Goal: Browse casually: Explore the website without a specific task or goal

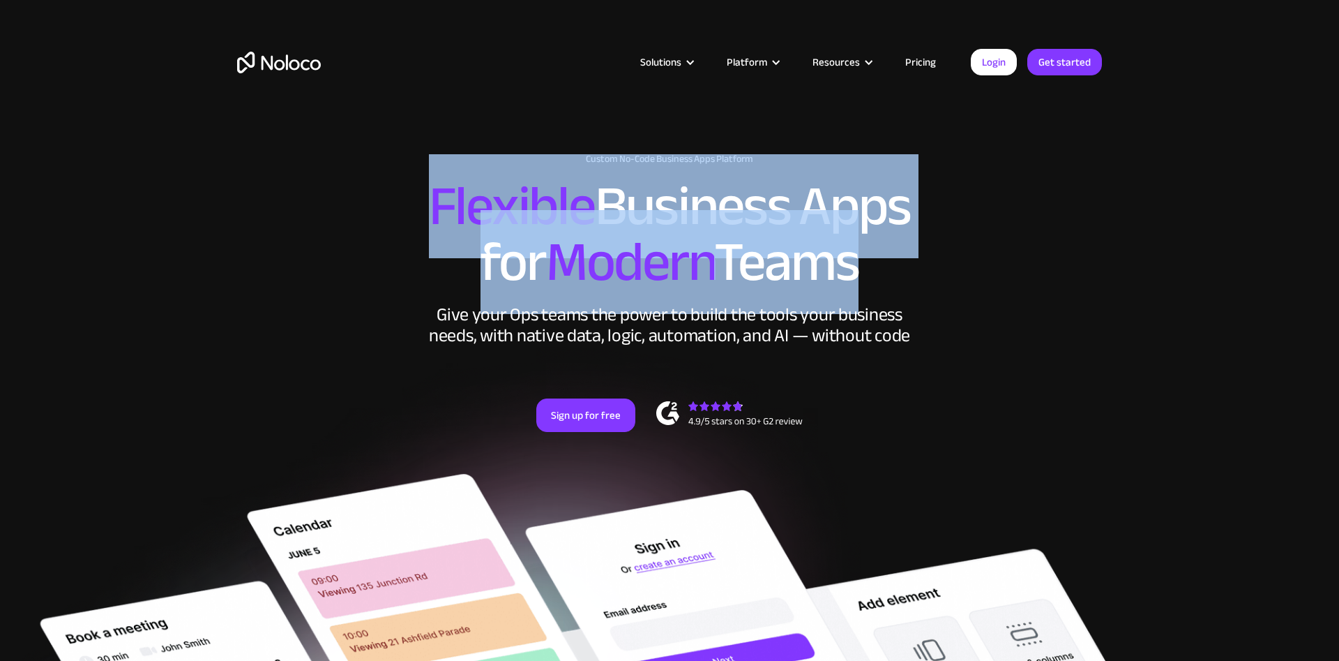
drag, startPoint x: 430, startPoint y: 200, endPoint x: 857, endPoint y: 270, distance: 432.5
click at [857, 270] on h2 "Flexible Business Apps for Modern Teams" at bounding box center [669, 235] width 865 height 112
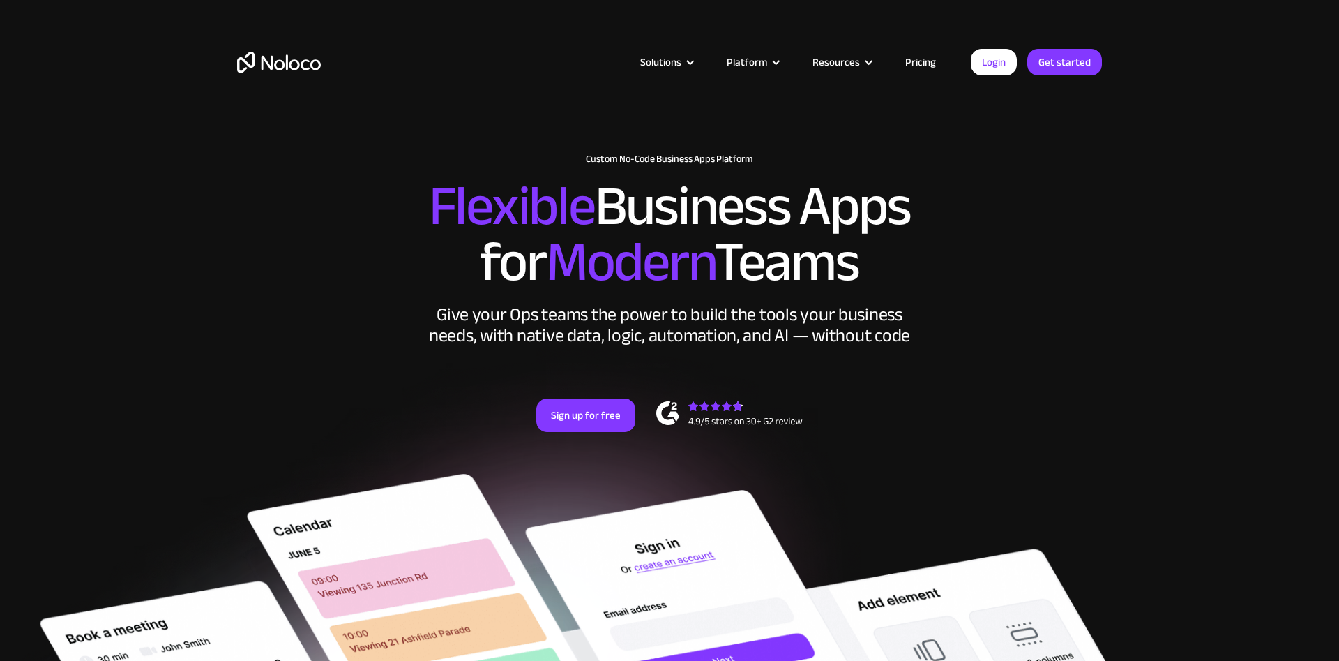
drag, startPoint x: 827, startPoint y: 263, endPoint x: 432, endPoint y: 206, distance: 398.9
click at [432, 206] on h2 "Flexible Business Apps for Modern Teams" at bounding box center [669, 235] width 865 height 112
click at [432, 206] on span "Flexible" at bounding box center [512, 206] width 166 height 104
drag, startPoint x: 439, startPoint y: 208, endPoint x: 908, endPoint y: 228, distance: 469.2
click at [908, 228] on h2 "Flexible Business Apps for Modern Teams" at bounding box center [669, 235] width 865 height 112
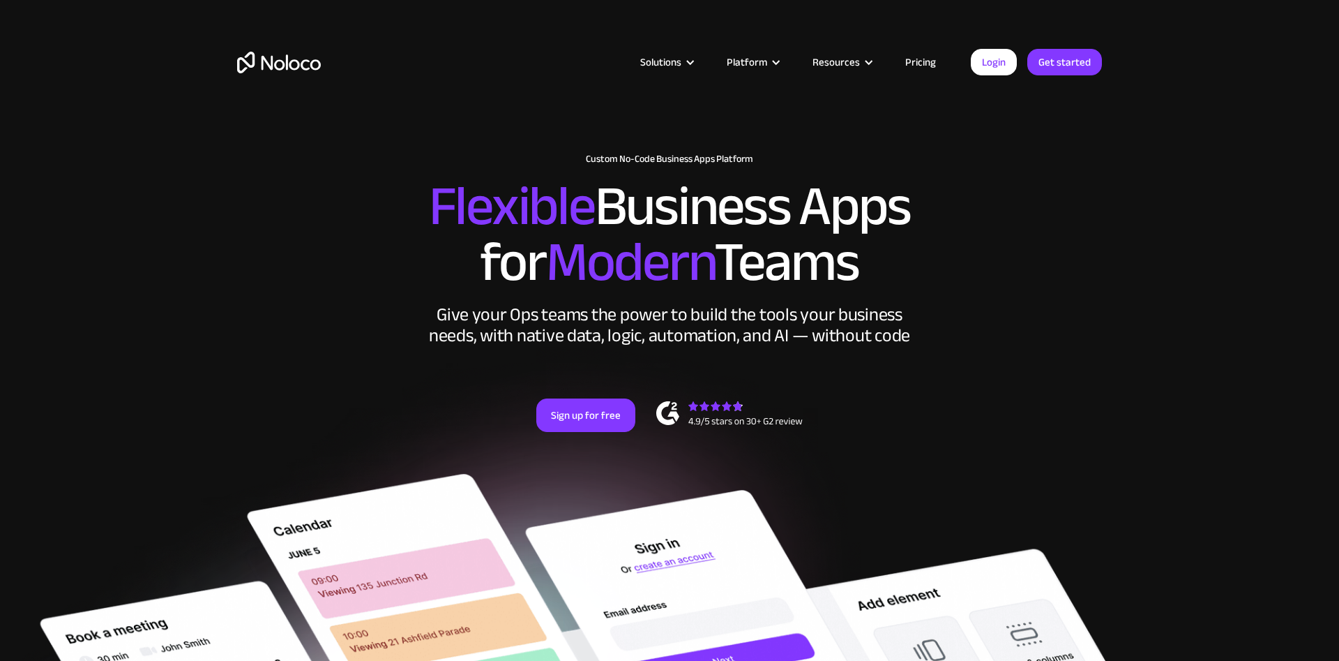
click at [908, 228] on h2 "Flexible Business Apps for Modern Teams" at bounding box center [669, 235] width 865 height 112
drag, startPoint x: 873, startPoint y: 282, endPoint x: 385, endPoint y: 199, distance: 495.4
click at [385, 199] on h2 "Flexible Business Apps for Modern Teams" at bounding box center [669, 235] width 865 height 112
click at [429, 186] on span "Flexible" at bounding box center [512, 206] width 166 height 104
drag, startPoint x: 429, startPoint y: 184, endPoint x: 930, endPoint y: 246, distance: 504.6
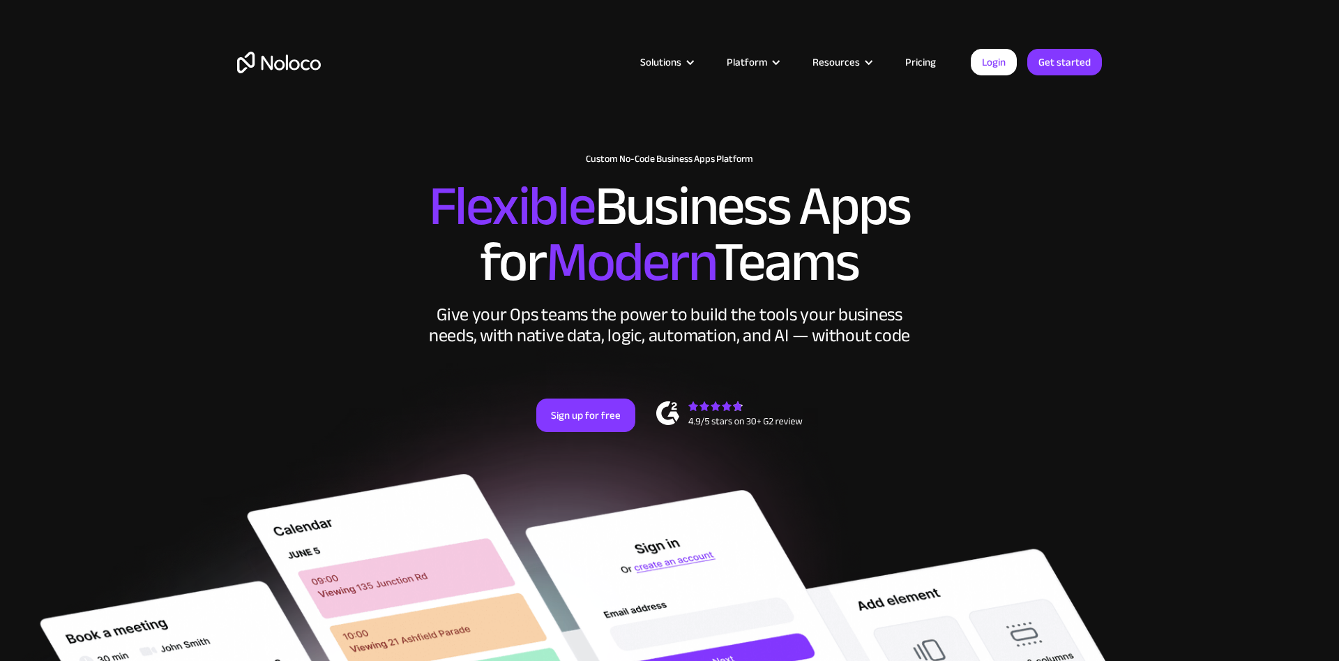
click at [930, 246] on h2 "Flexible Business Apps for Modern Teams" at bounding box center [669, 235] width 865 height 112
click at [930, 248] on h2 "Flexible Business Apps for Modern Teams" at bounding box center [669, 235] width 865 height 112
